Goal: Transaction & Acquisition: Purchase product/service

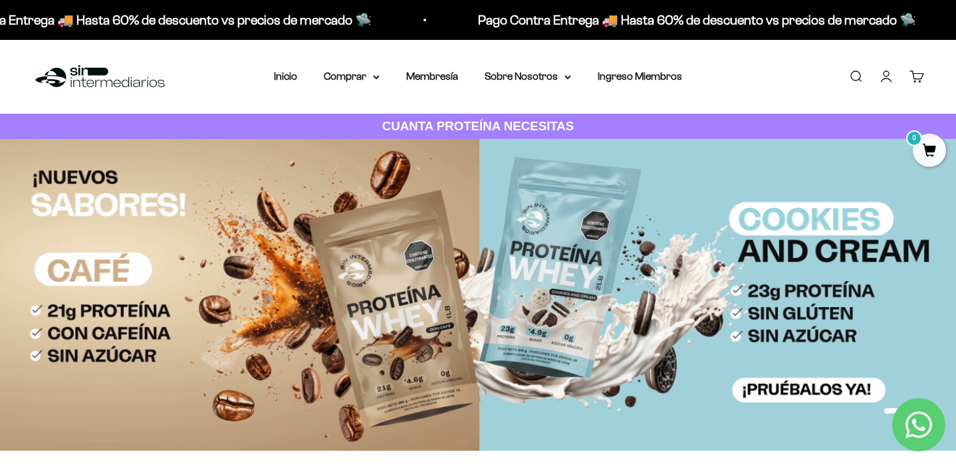
click at [887, 80] on link "Iniciar sesión" at bounding box center [886, 76] width 15 height 15
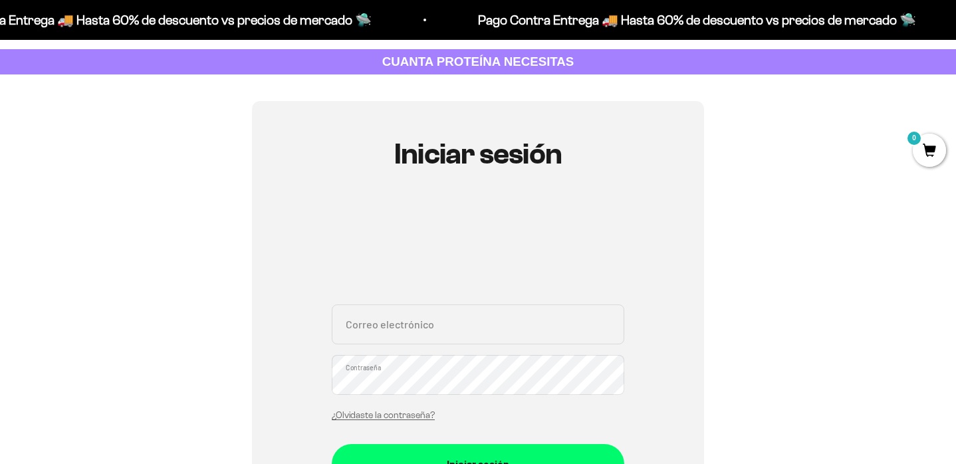
scroll to position [171, 0]
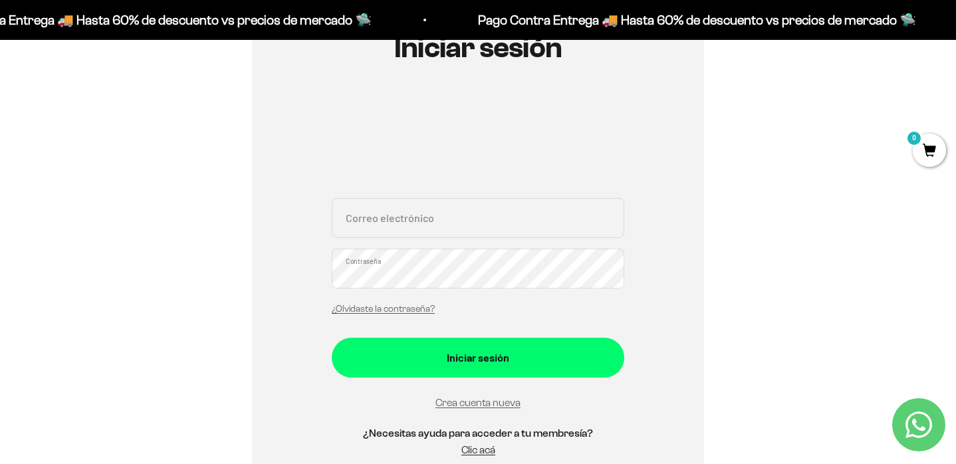
click at [380, 241] on div "Correo electrónico Contraseña ¿Olvidaste la contraseña?" at bounding box center [478, 260] width 293 height 124
click at [370, 225] on input "Correo electrónico" at bounding box center [478, 218] width 293 height 40
click at [411, 224] on input "Correo electrónico" at bounding box center [478, 218] width 293 height 40
type input "servicioalcliente@risewhub.com"
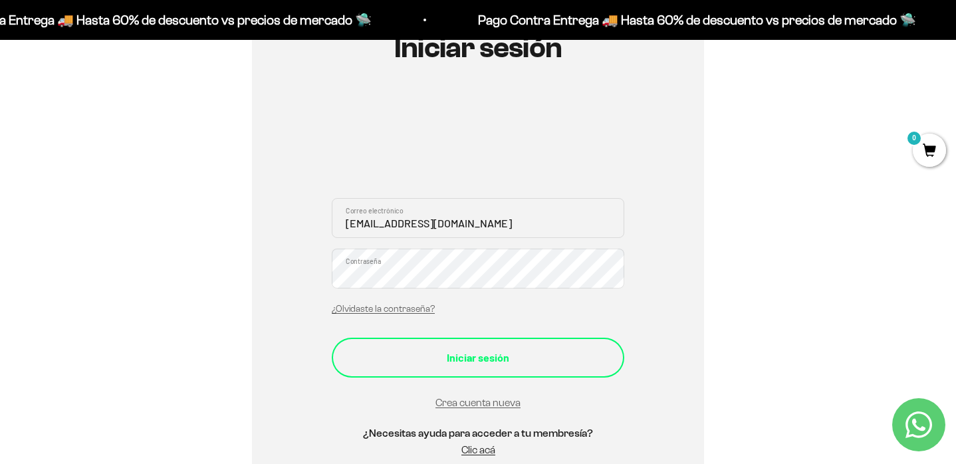
click at [434, 353] on div "Iniciar sesión" at bounding box center [477, 357] width 239 height 17
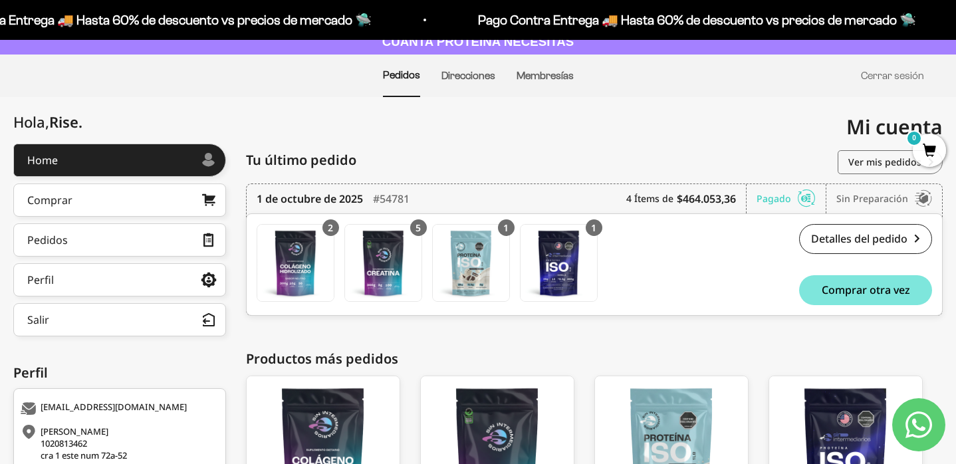
scroll to position [85, 0]
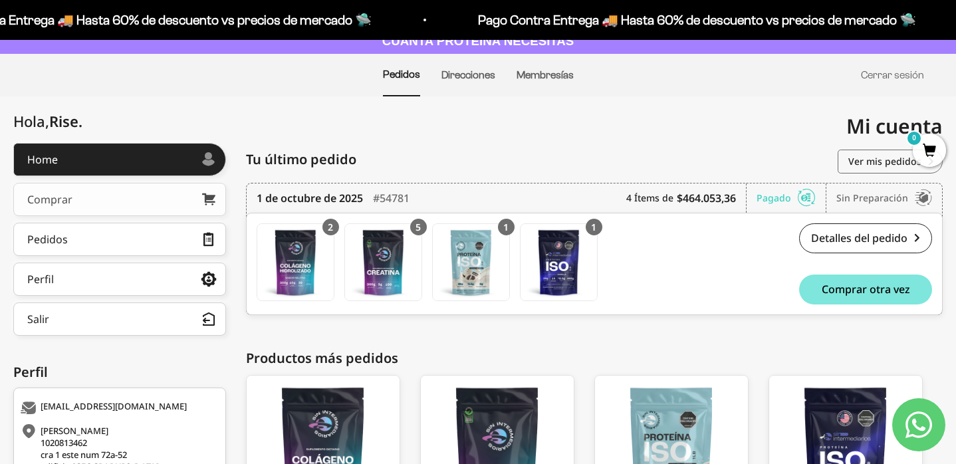
click at [192, 201] on link "Comprar" at bounding box center [119, 199] width 213 height 33
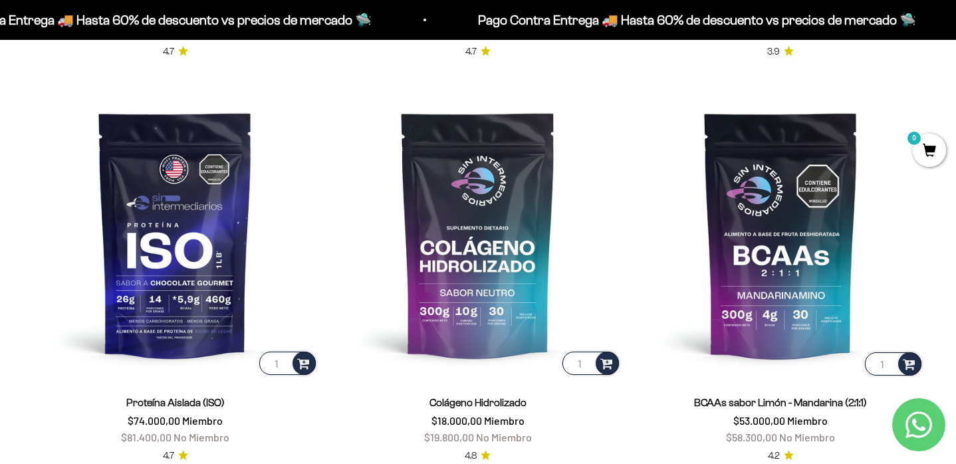
scroll to position [982, 0]
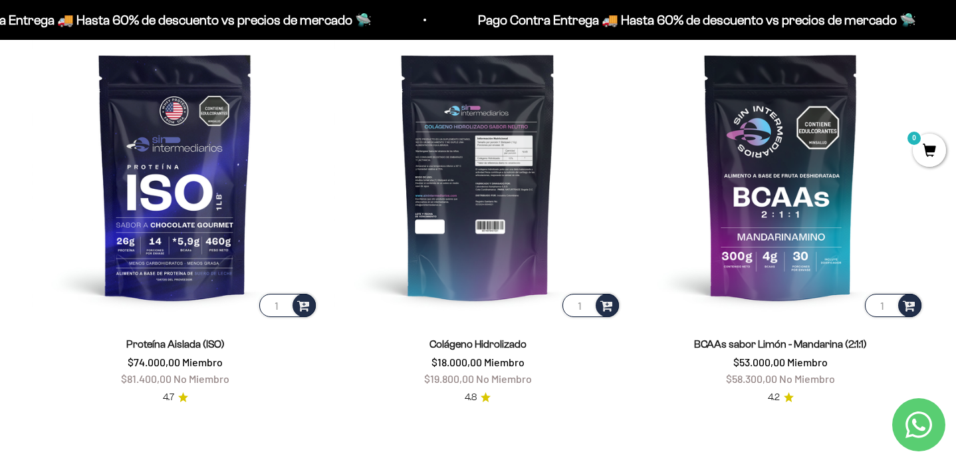
click at [429, 186] on img at bounding box center [477, 176] width 287 height 287
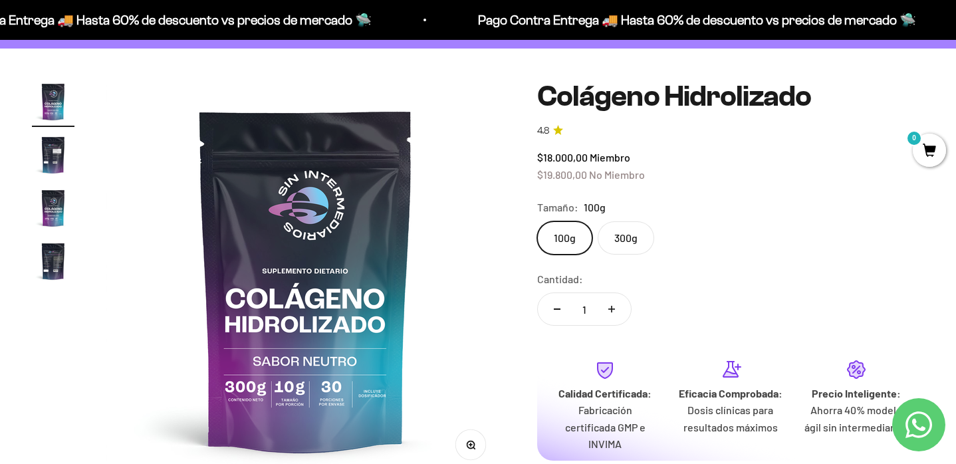
scroll to position [108, 0]
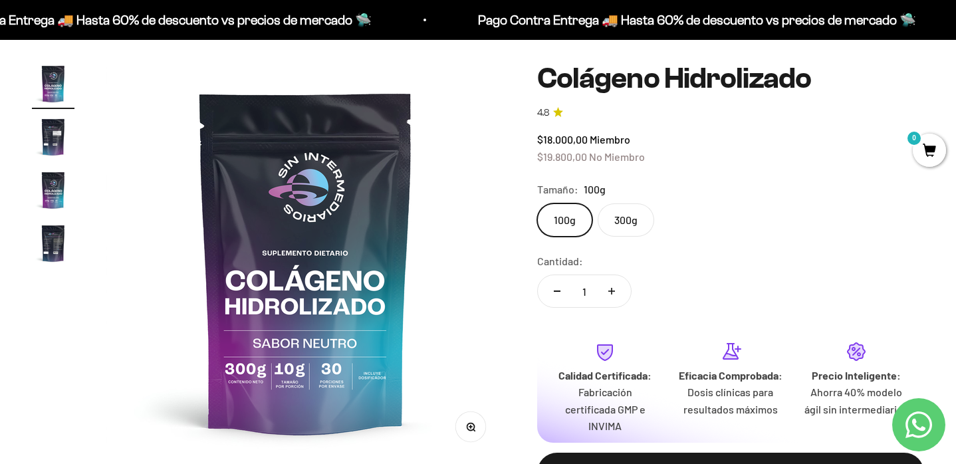
click at [616, 229] on label "300g" at bounding box center [626, 219] width 57 height 33
click at [537, 203] on input "300g" at bounding box center [537, 203] width 1 height 1
click at [609, 296] on button "Aumentar cantidad" at bounding box center [612, 291] width 39 height 32
type input "2"
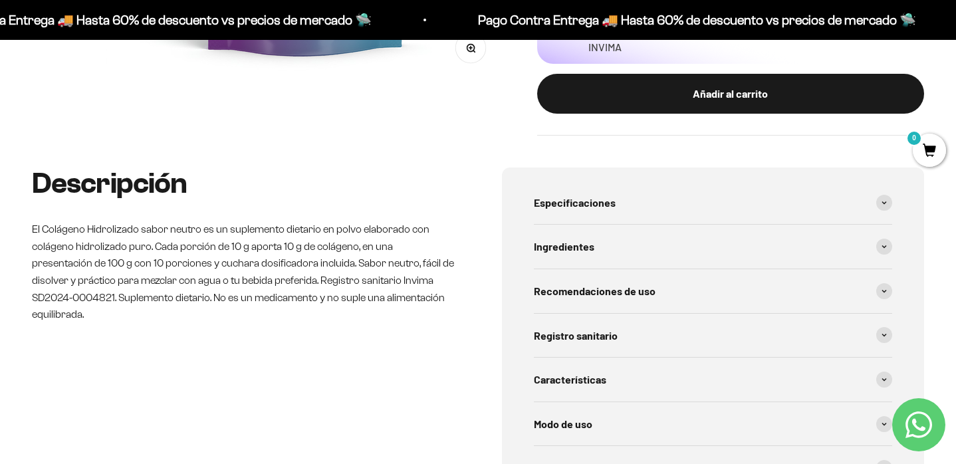
scroll to position [491, 0]
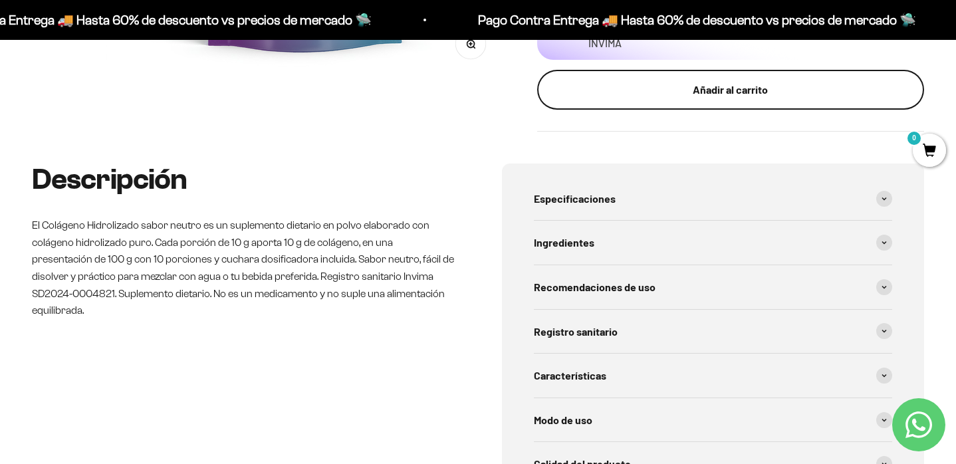
click at [666, 90] on div "Añadir al carrito" at bounding box center [731, 89] width 334 height 17
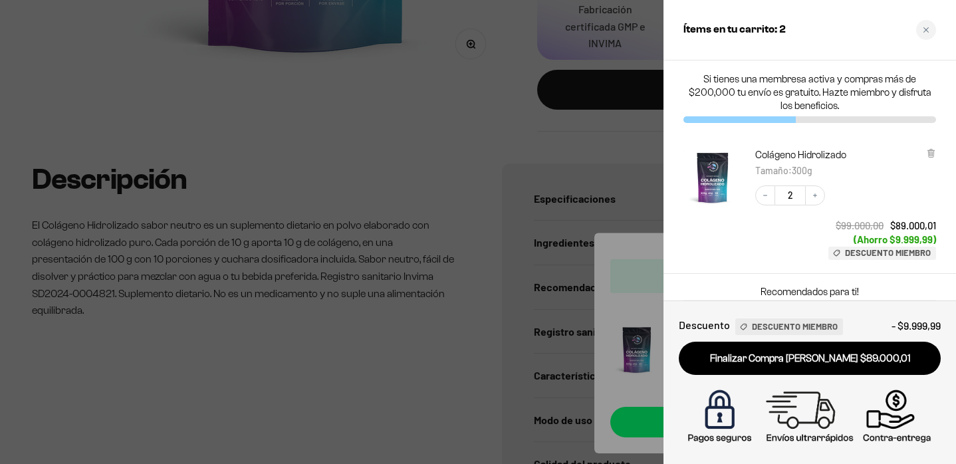
click at [357, 116] on div at bounding box center [478, 232] width 956 height 464
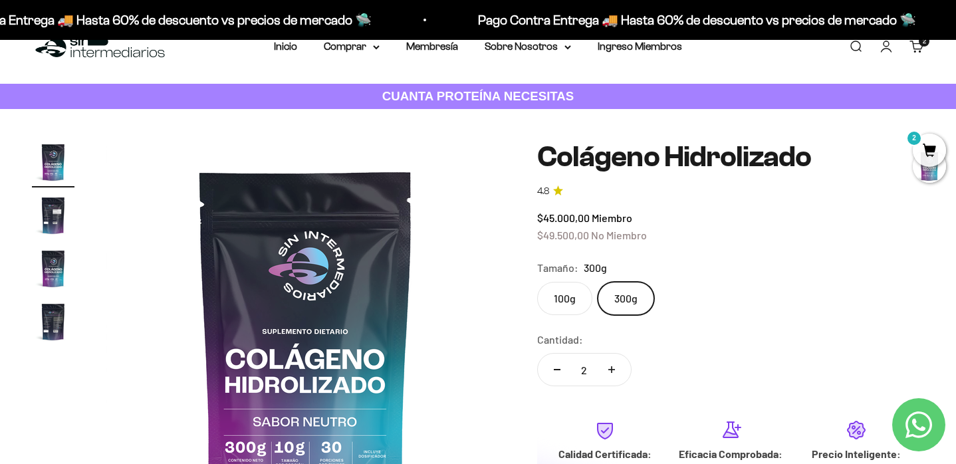
scroll to position [0, 0]
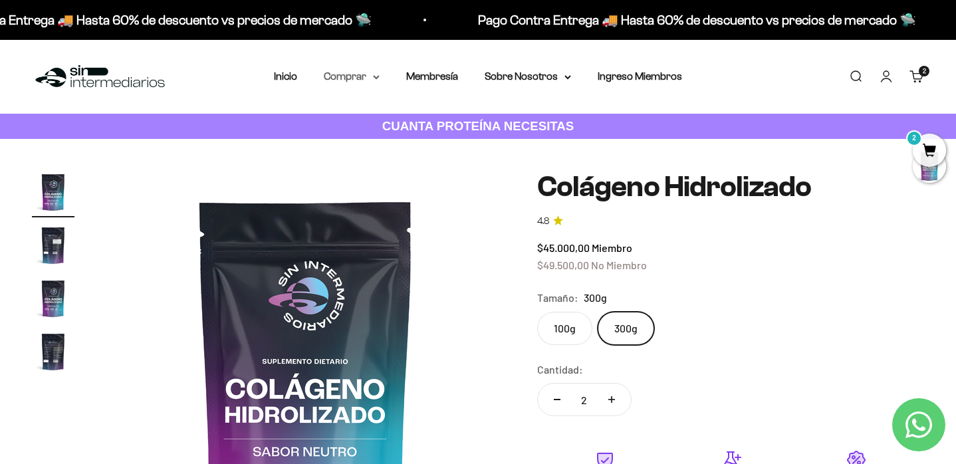
click at [363, 72] on summary "Comprar" at bounding box center [352, 76] width 56 height 17
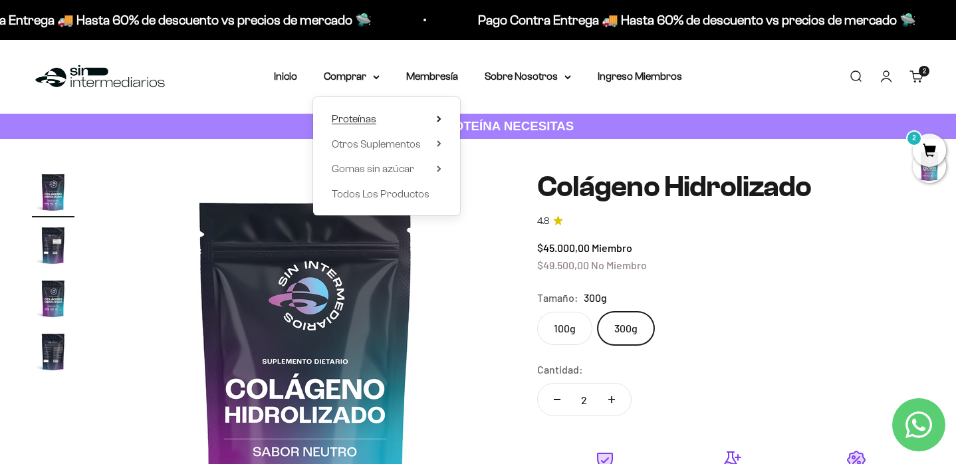
click at [359, 119] on span "Proteínas" at bounding box center [354, 118] width 45 height 11
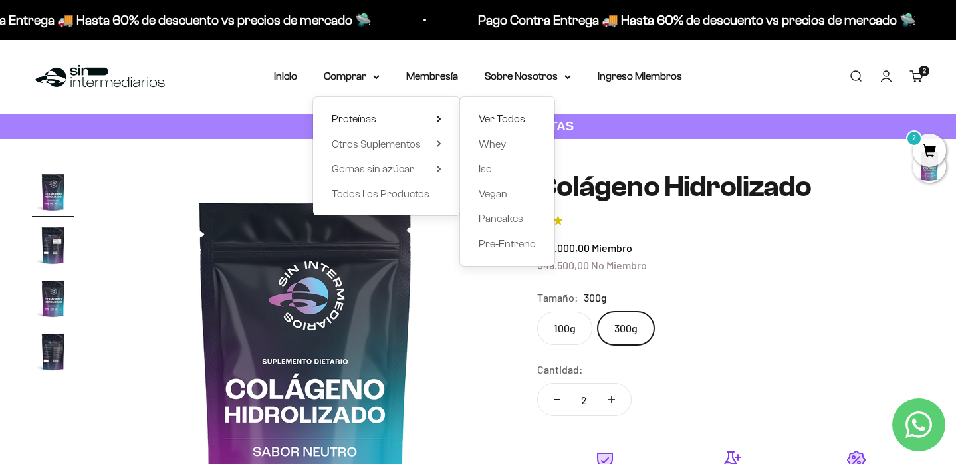
click at [510, 120] on span "Ver Todos" at bounding box center [502, 118] width 47 height 11
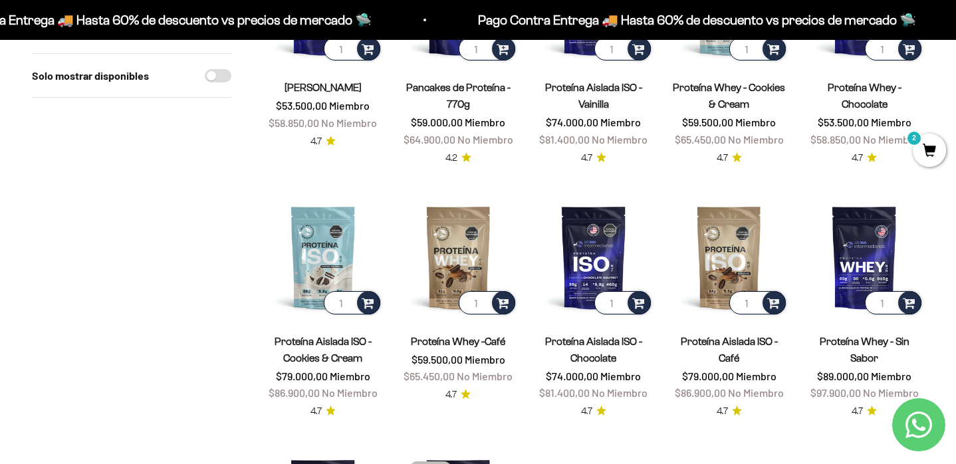
scroll to position [267, 0]
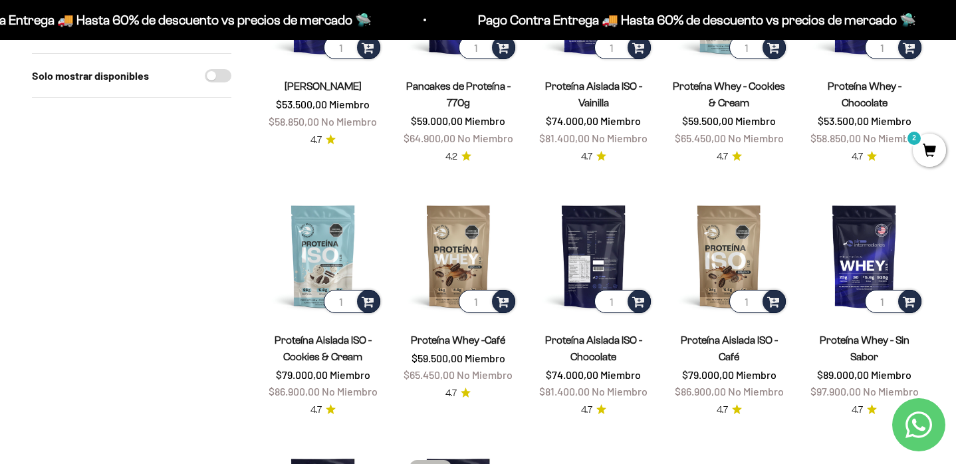
click at [603, 261] on img at bounding box center [594, 256] width 120 height 120
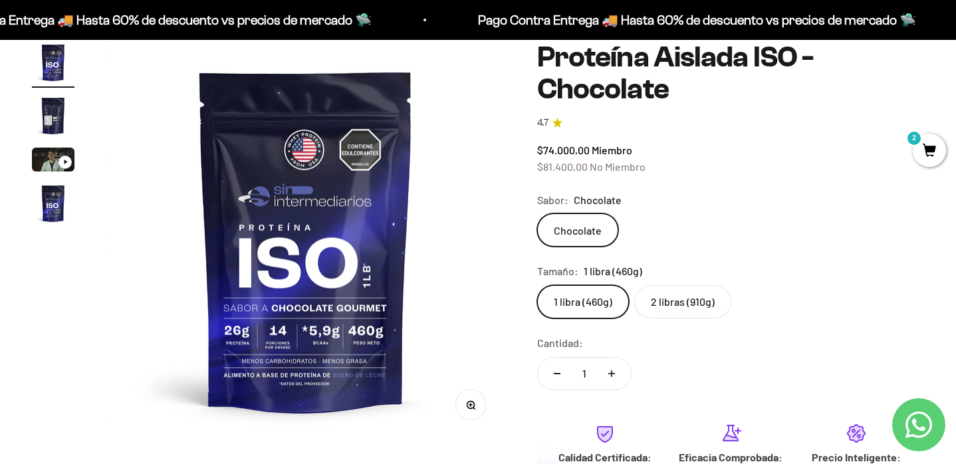
scroll to position [136, 0]
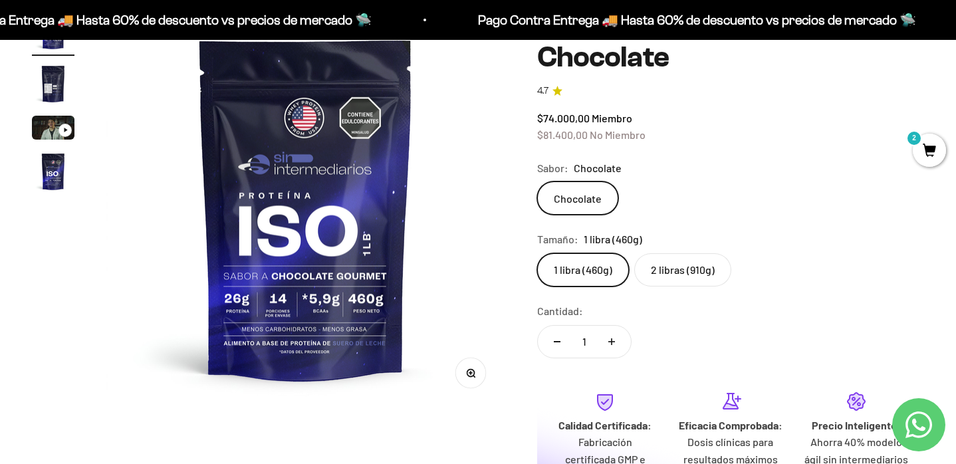
click at [613, 347] on button "Aumentar cantidad" at bounding box center [612, 342] width 39 height 32
type input "2"
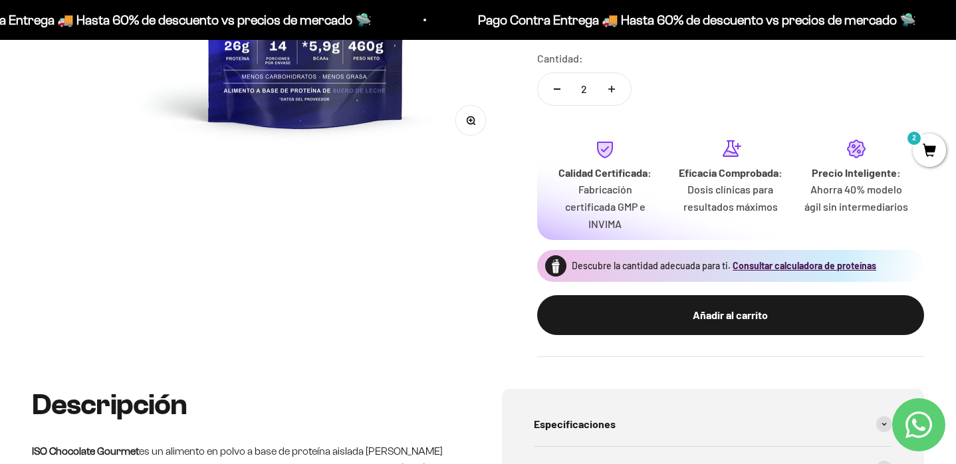
scroll to position [390, 0]
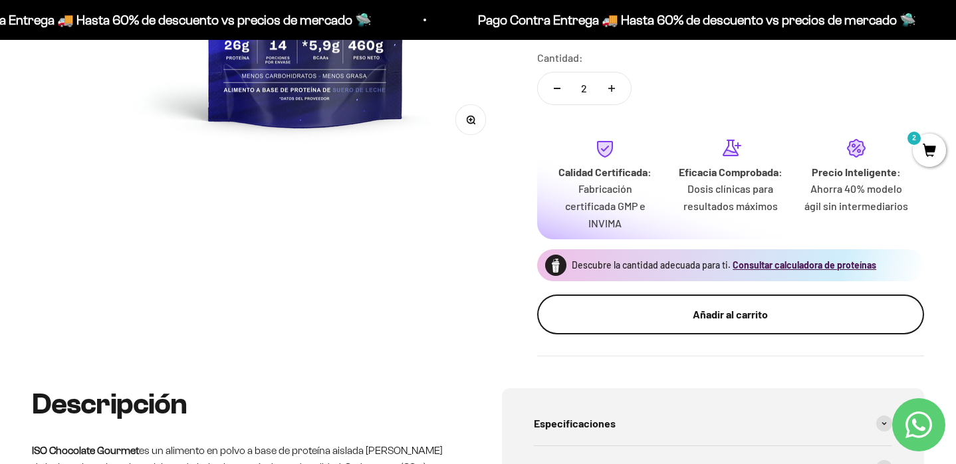
click at [620, 319] on div "Añadir al carrito" at bounding box center [731, 314] width 334 height 17
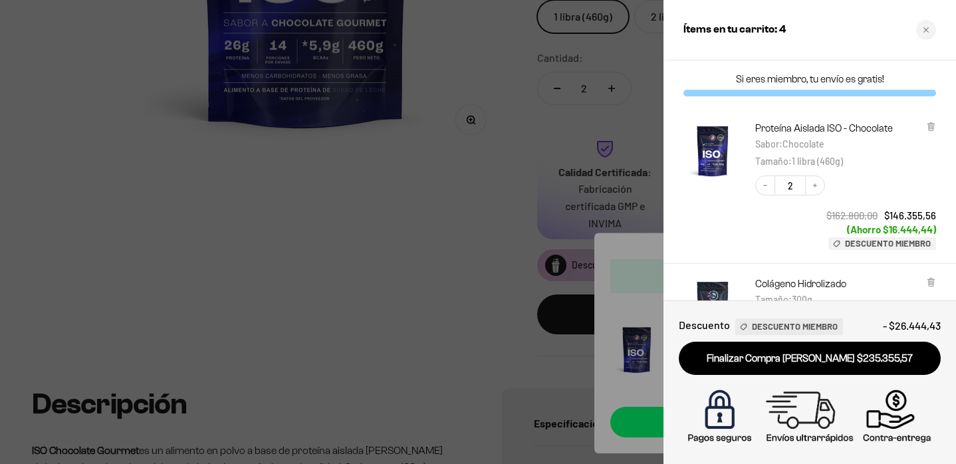
click at [429, 228] on div at bounding box center [478, 232] width 956 height 464
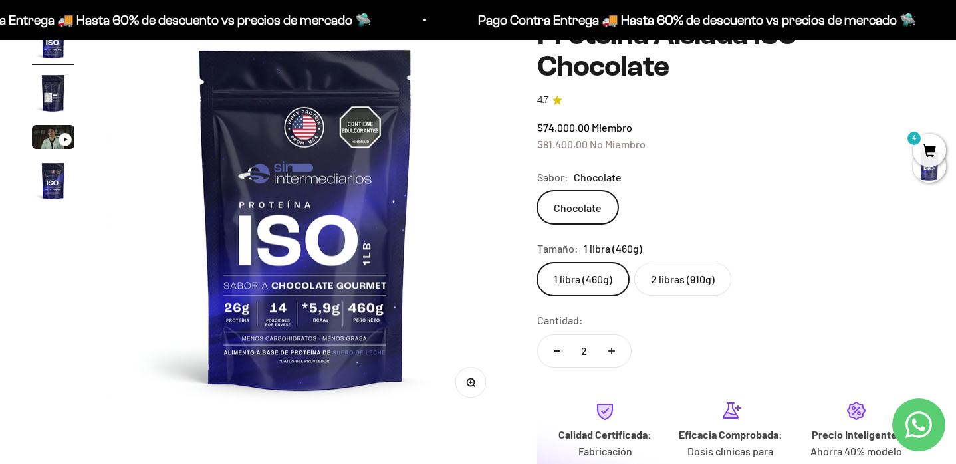
scroll to position [0, 0]
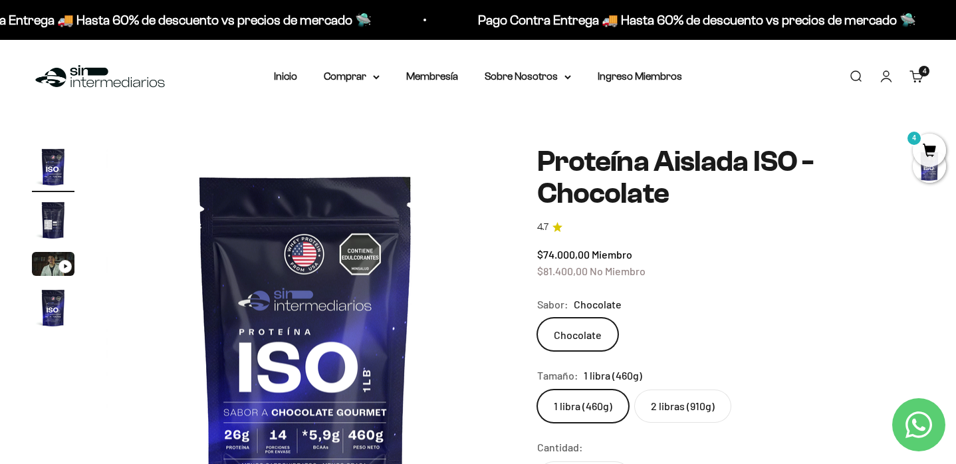
click at [918, 78] on link "Carrito 4" at bounding box center [917, 76] width 15 height 15
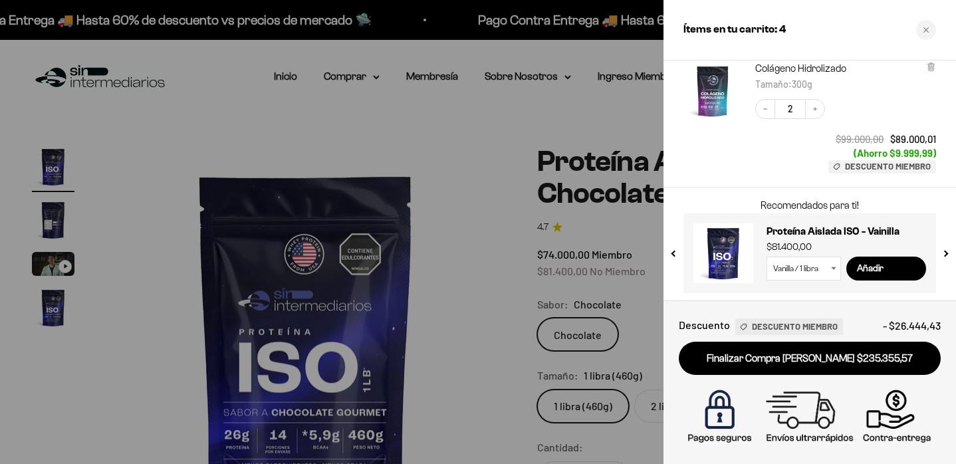
scroll to position [217, 0]
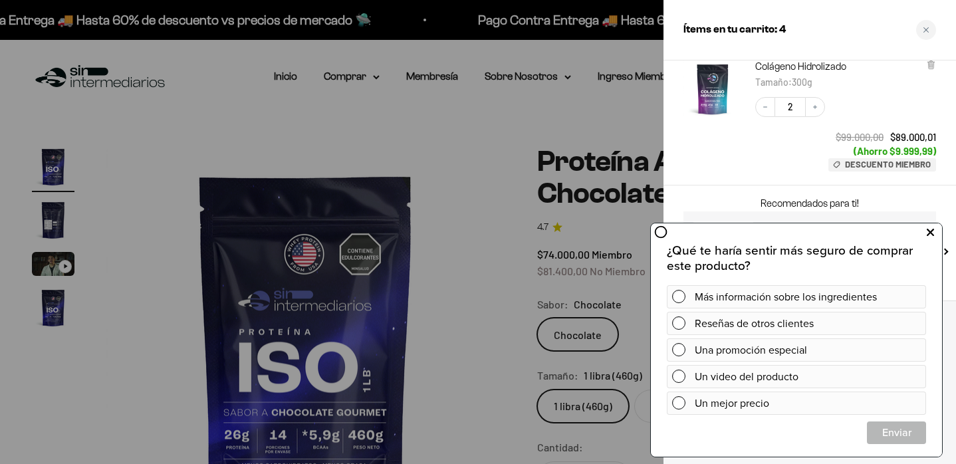
click at [928, 232] on icon at bounding box center [930, 232] width 7 height 17
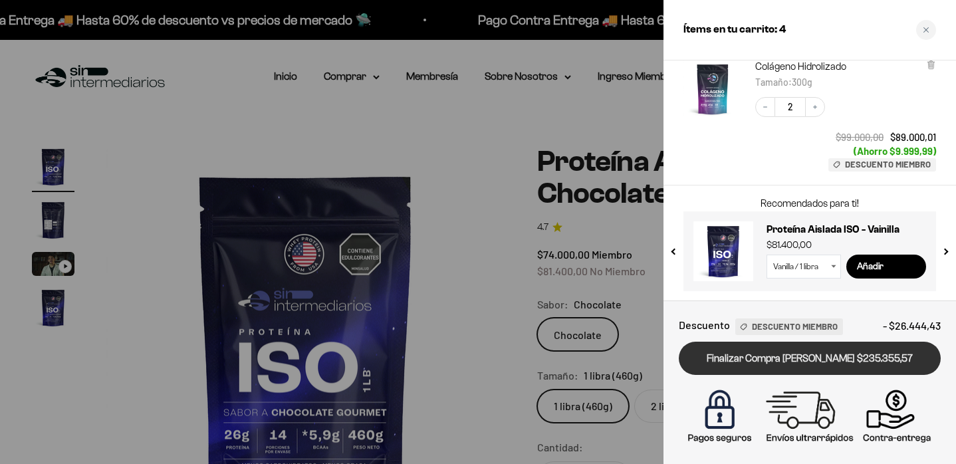
click at [819, 365] on link "Finalizar Compra [PERSON_NAME] $235.355,57" at bounding box center [810, 359] width 262 height 34
